Goal: Task Accomplishment & Management: Use online tool/utility

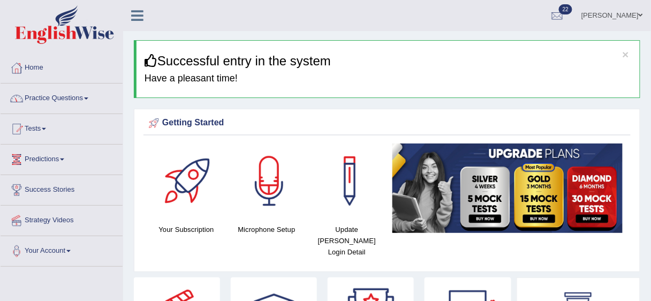
click at [88, 97] on span at bounding box center [86, 98] width 4 height 2
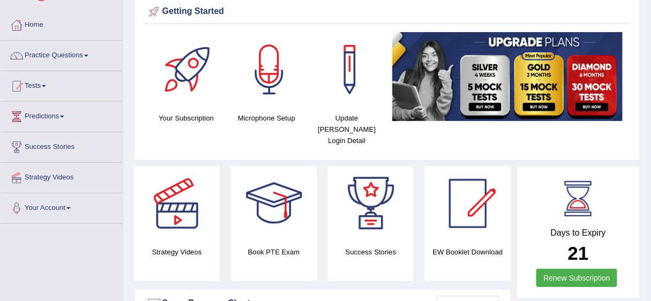
click at [88, 55] on span at bounding box center [86, 56] width 4 height 2
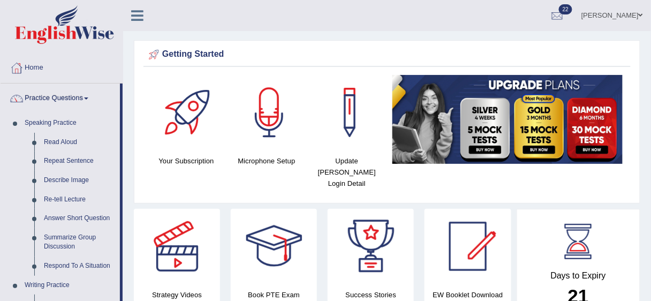
click at [88, 97] on span at bounding box center [86, 98] width 4 height 2
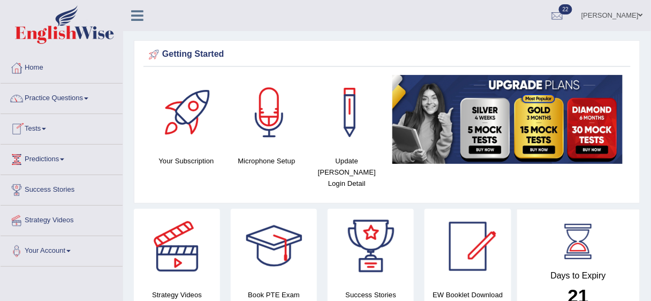
click at [46, 129] on span at bounding box center [44, 129] width 4 height 2
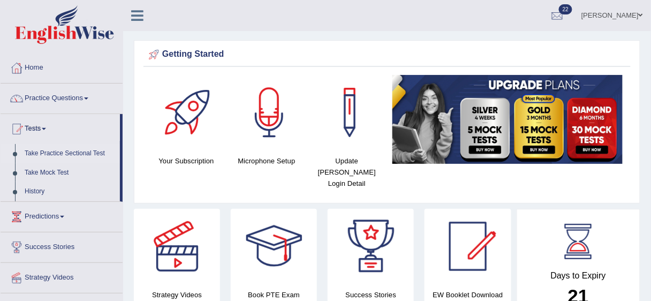
click at [63, 155] on link "Take Practice Sectional Test" at bounding box center [70, 153] width 100 height 19
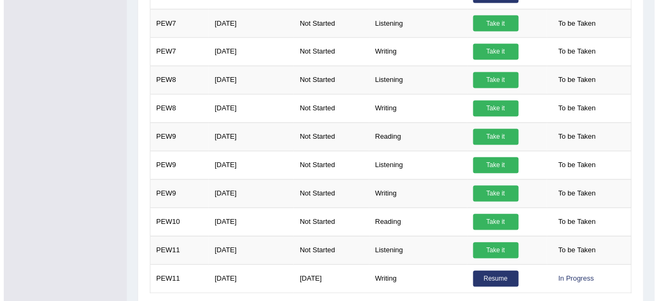
scroll to position [503, 0]
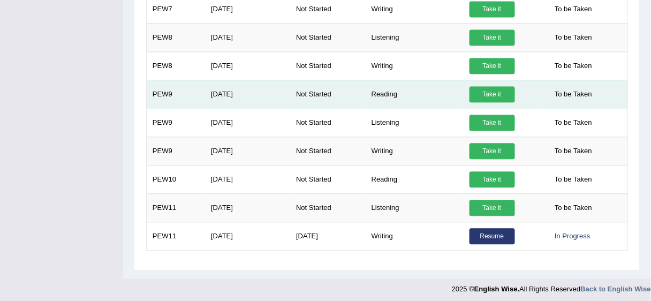
click at [490, 93] on link "Take it" at bounding box center [491, 95] width 45 height 16
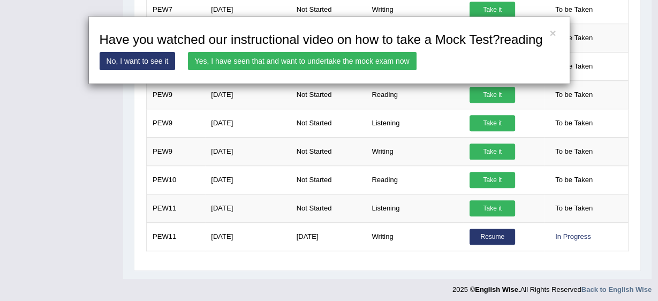
click at [222, 61] on link "Yes, I have seen that and want to undertake the mock exam now" at bounding box center [302, 61] width 228 height 18
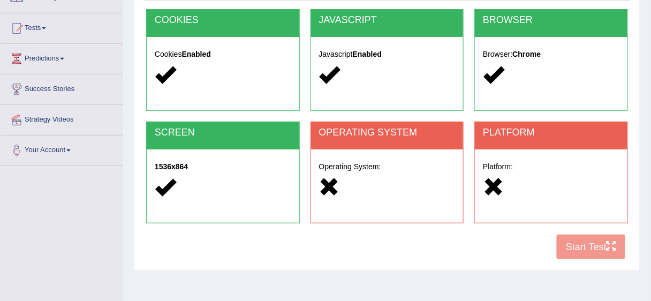
scroll to position [86, 0]
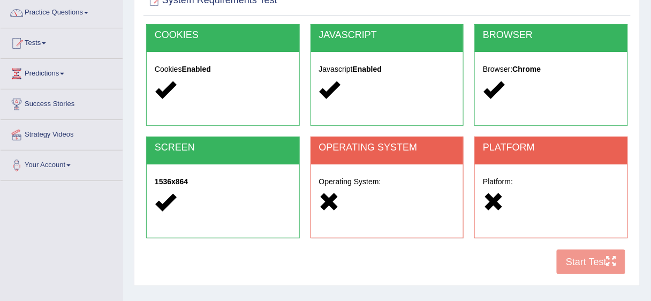
click at [356, 181] on h5 "Operating System:" at bounding box center [387, 182] width 136 height 8
click at [327, 201] on icon at bounding box center [329, 202] width 21 height 21
click at [496, 200] on icon at bounding box center [493, 202] width 21 height 21
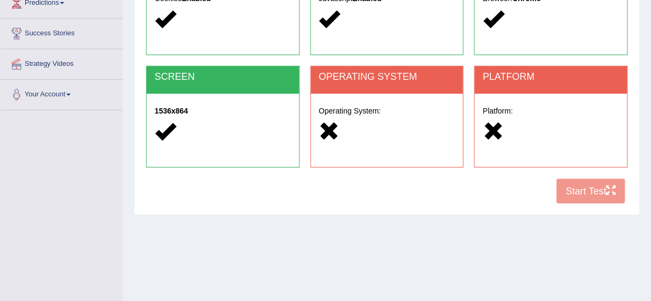
scroll to position [171, 0]
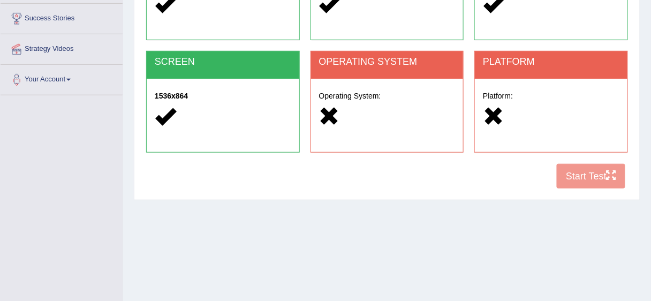
click at [582, 179] on div "COOKIES Cookies Enabled JAVASCRIPT Javascript Enabled BROWSER Browser: Chrome S…" at bounding box center [386, 66] width 487 height 256
click at [493, 118] on icon at bounding box center [493, 116] width 21 height 21
click at [328, 117] on icon at bounding box center [329, 116] width 21 height 21
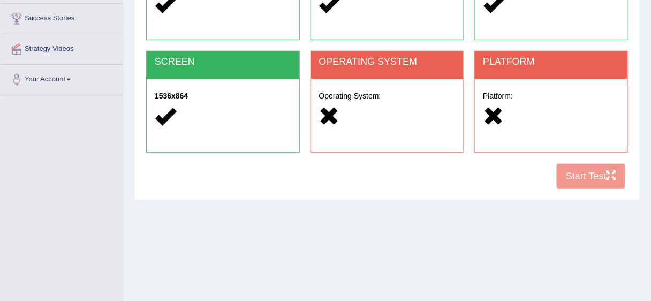
click at [328, 117] on icon at bounding box center [329, 116] width 21 height 21
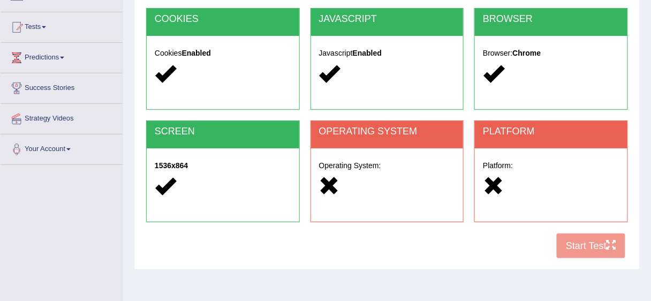
scroll to position [0, 0]
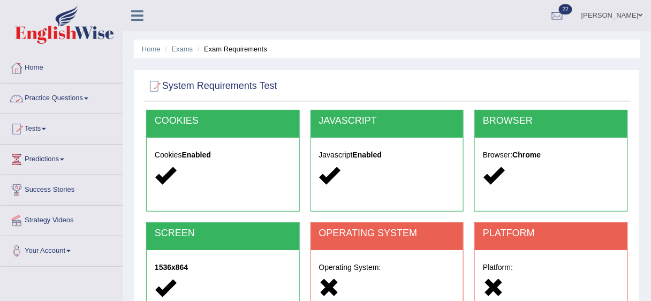
click at [243, 50] on li "Exam Requirements" at bounding box center [231, 49] width 72 height 10
click at [185, 47] on link "Exams" at bounding box center [182, 49] width 21 height 8
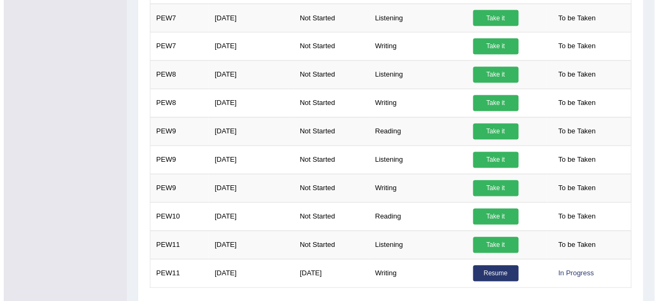
scroll to position [471, 0]
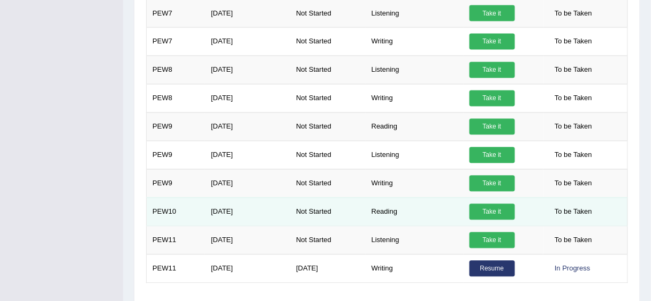
click at [499, 206] on link "Take it" at bounding box center [491, 212] width 45 height 16
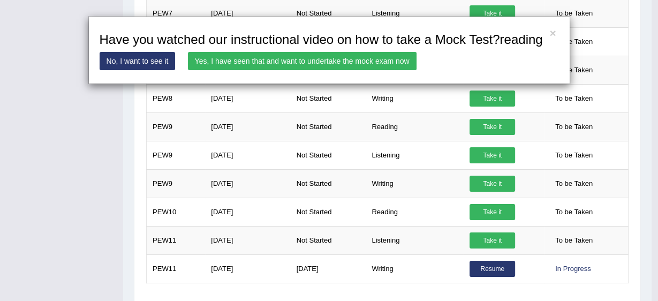
click at [301, 59] on link "Yes, I have seen that and want to undertake the mock exam now" at bounding box center [302, 61] width 228 height 18
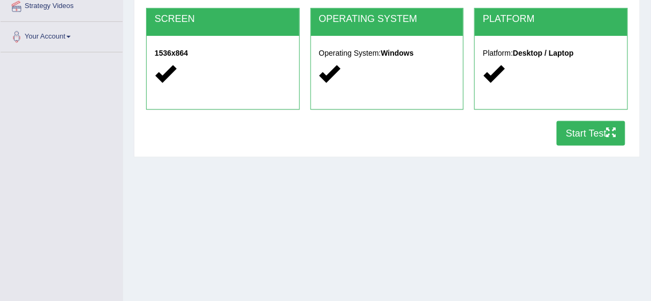
click at [568, 135] on button "Start Test" at bounding box center [590, 133] width 68 height 25
